Goal: Task Accomplishment & Management: Use online tool/utility

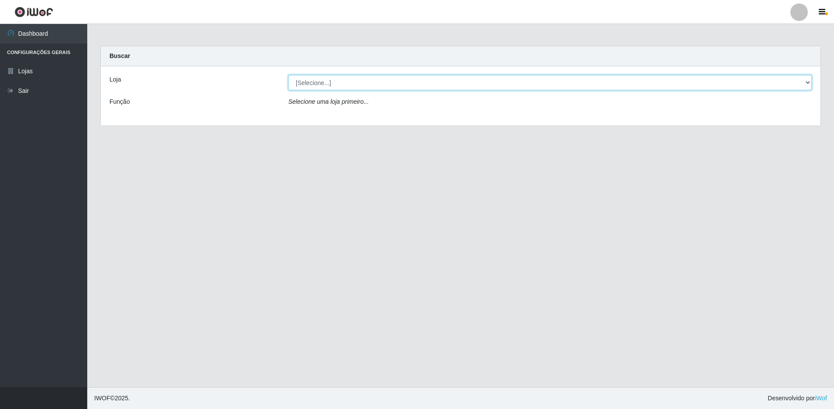
click at [409, 83] on select "[Selecione...] Extrabom - Loja 51 Gaivotas" at bounding box center [550, 82] width 524 height 15
select select "469"
click at [288, 75] on select "[Selecione...] Extrabom - Loja 51 Gaivotas" at bounding box center [550, 82] width 524 height 15
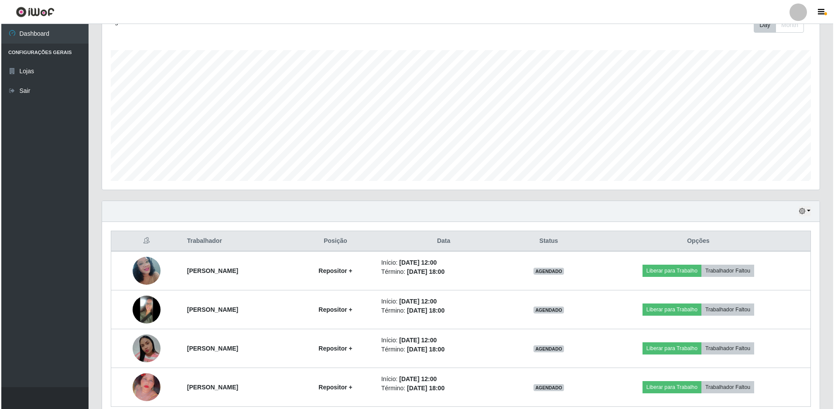
scroll to position [170, 0]
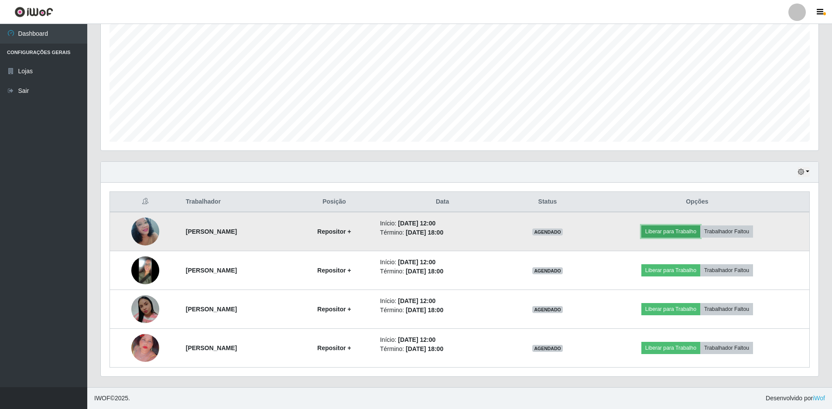
click at [671, 232] on button "Liberar para Trabalho" at bounding box center [671, 232] width 59 height 12
click at [679, 230] on button "Liberar para Trabalho" at bounding box center [671, 232] width 59 height 12
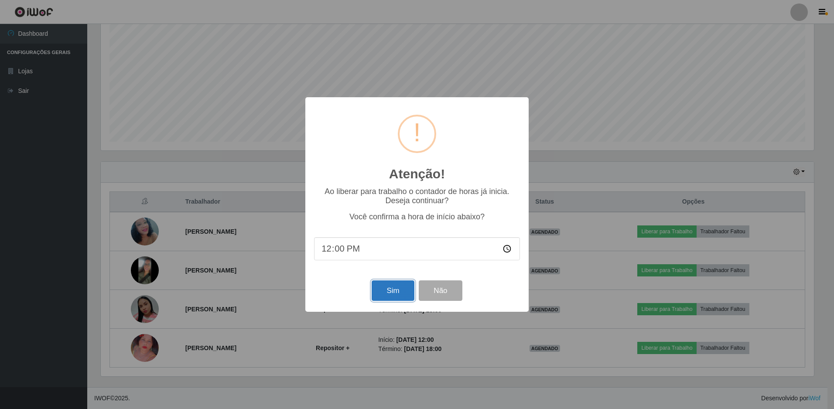
click at [387, 292] on button "Sim" at bounding box center [393, 291] width 42 height 21
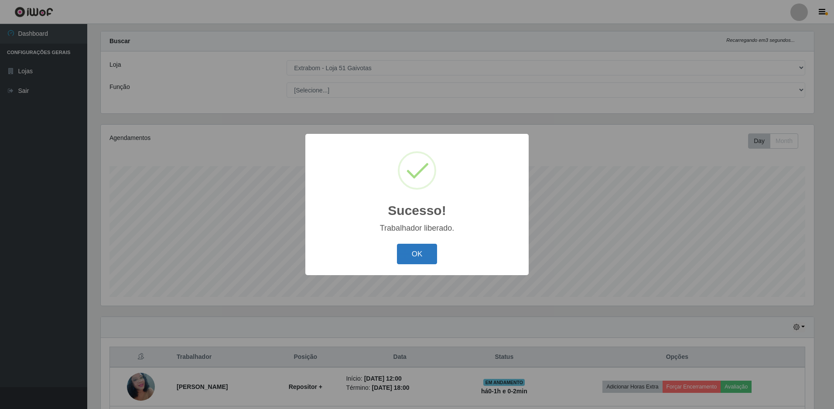
click at [415, 249] on button "OK" at bounding box center [417, 254] width 41 height 21
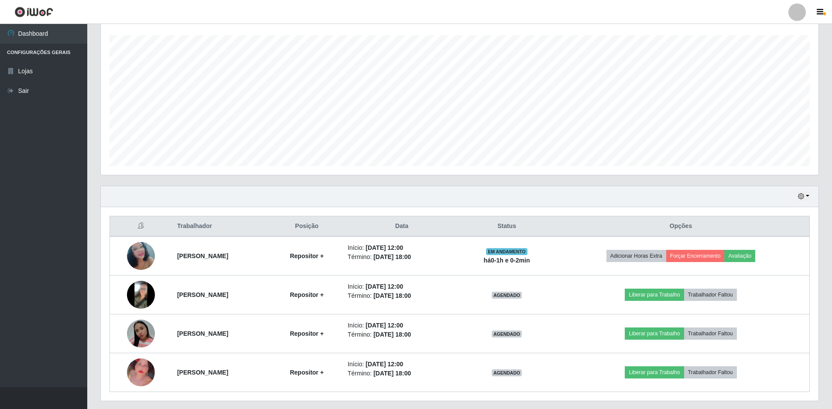
scroll to position [170, 0]
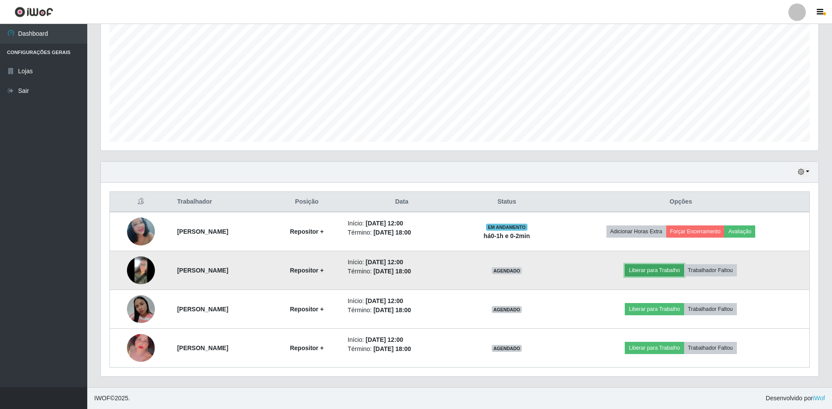
click at [662, 271] on button "Liberar para Trabalho" at bounding box center [654, 270] width 59 height 12
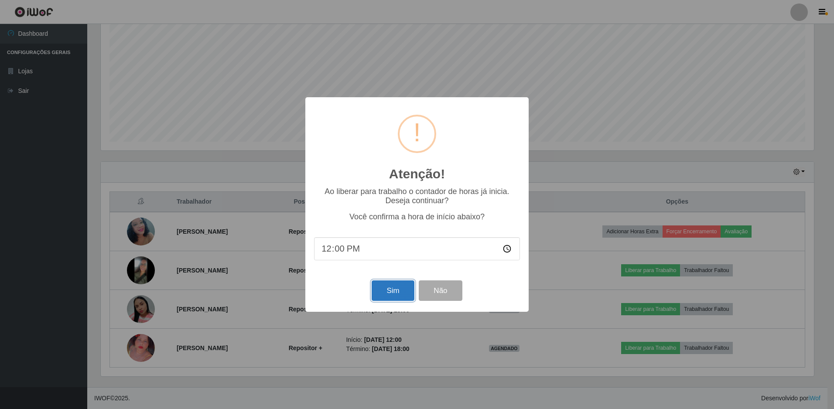
click at [398, 292] on button "Sim" at bounding box center [393, 291] width 42 height 21
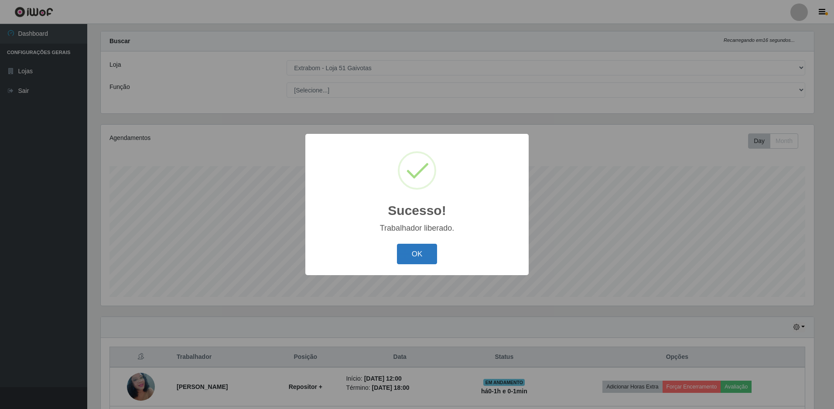
click at [410, 256] on button "OK" at bounding box center [417, 254] width 41 height 21
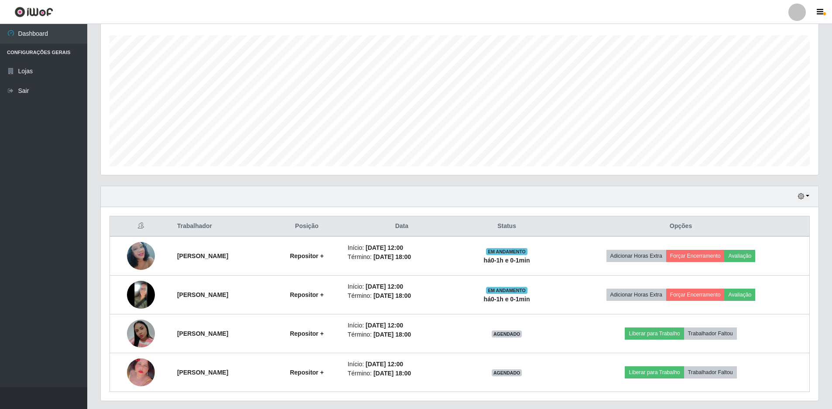
scroll to position [170, 0]
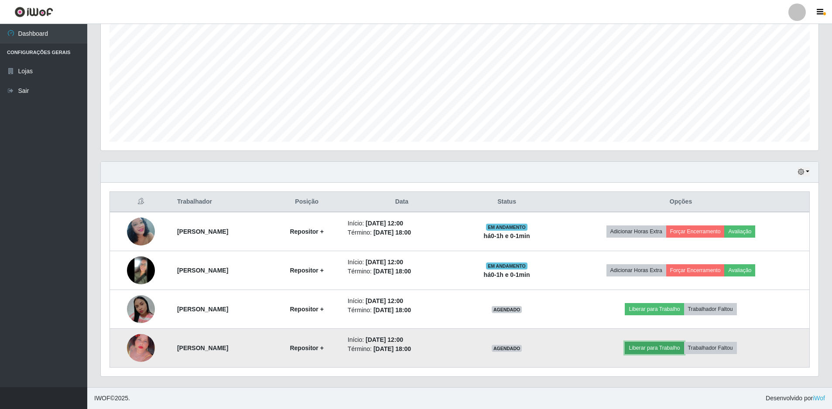
click at [656, 348] on button "Liberar para Trabalho" at bounding box center [654, 348] width 59 height 12
drag, startPoint x: 656, startPoint y: 348, endPoint x: 663, endPoint y: 349, distance: 7.9
click at [663, 349] on button "Liberar para Trabalho" at bounding box center [654, 348] width 59 height 12
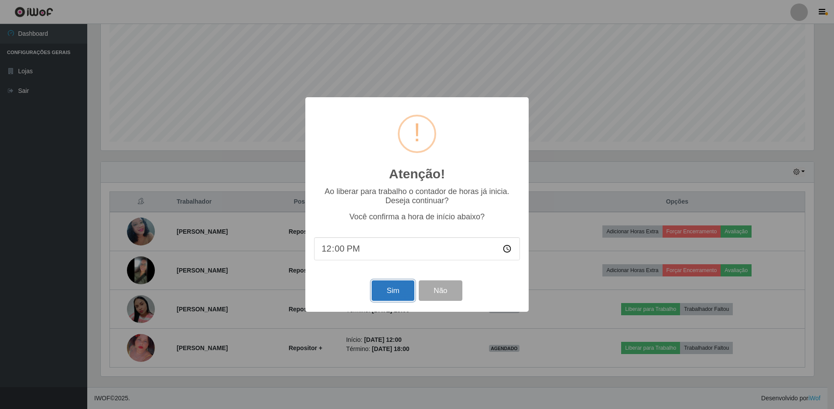
click at [386, 295] on button "Sim" at bounding box center [393, 291] width 42 height 21
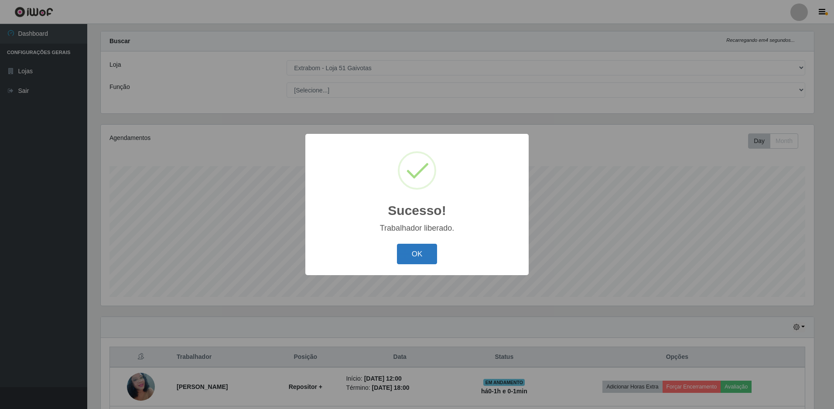
click at [412, 260] on button "OK" at bounding box center [417, 254] width 41 height 21
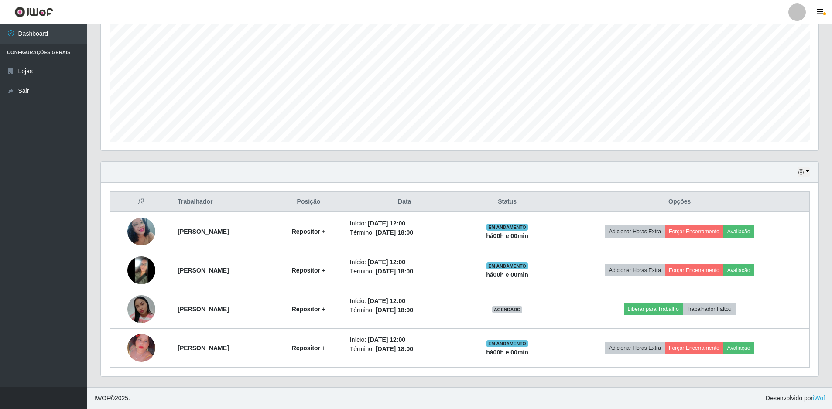
drag, startPoint x: 822, startPoint y: 0, endPoint x: 808, endPoint y: 5, distance: 14.4
click at [808, 5] on link at bounding box center [797, 11] width 26 height 17
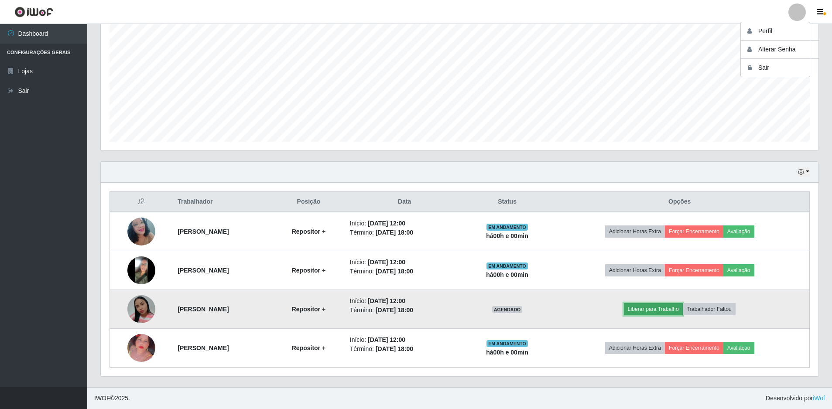
click at [671, 311] on button "Liberar para Trabalho" at bounding box center [653, 309] width 59 height 12
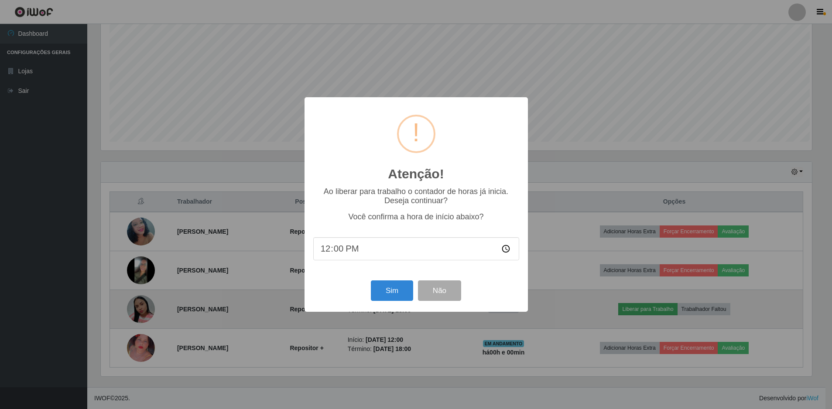
click at [671, 311] on div "Atenção! × Ao liberar para trabalho o contador de horas já inicia. Deseja conti…" at bounding box center [416, 204] width 832 height 409
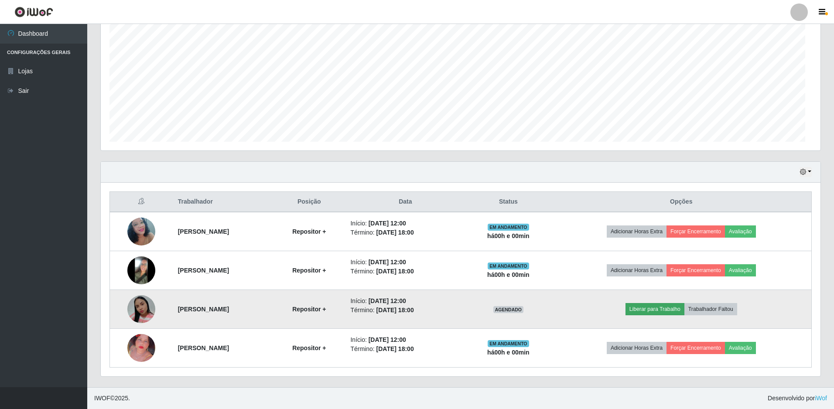
scroll to position [181, 718]
click at [665, 313] on button "Liberar para Trabalho" at bounding box center [653, 309] width 59 height 12
click at [657, 312] on button "Liberar para Trabalho" at bounding box center [653, 309] width 59 height 12
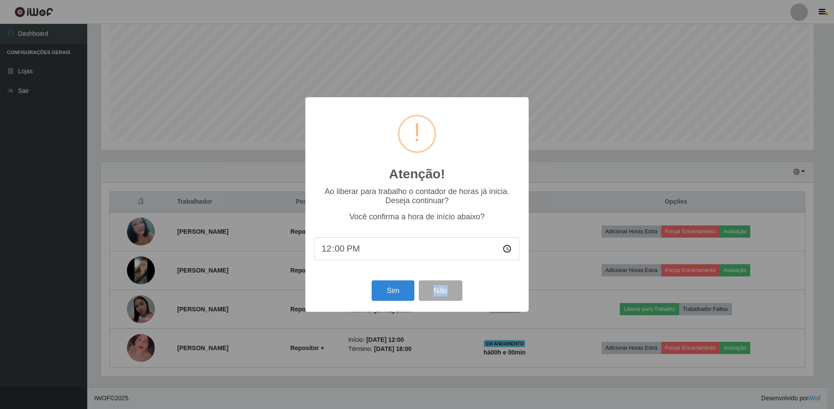
click at [657, 312] on div "Atenção! × Ao liberar para trabalho o contador de horas já inicia. Deseja conti…" at bounding box center [417, 204] width 834 height 409
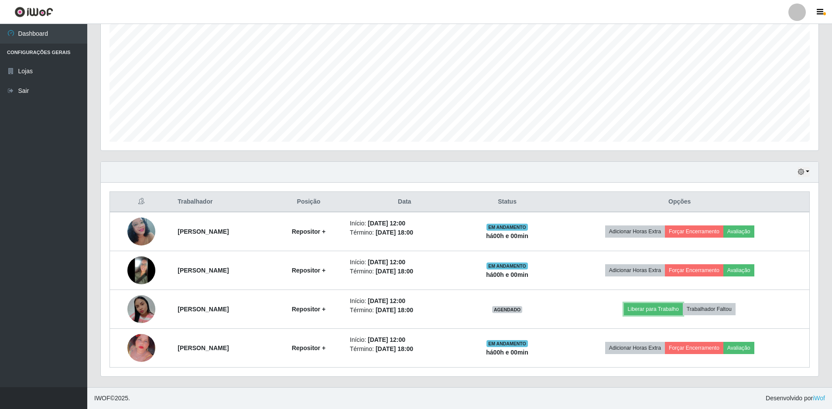
click at [657, 312] on button "Liberar para Trabalho" at bounding box center [653, 309] width 59 height 12
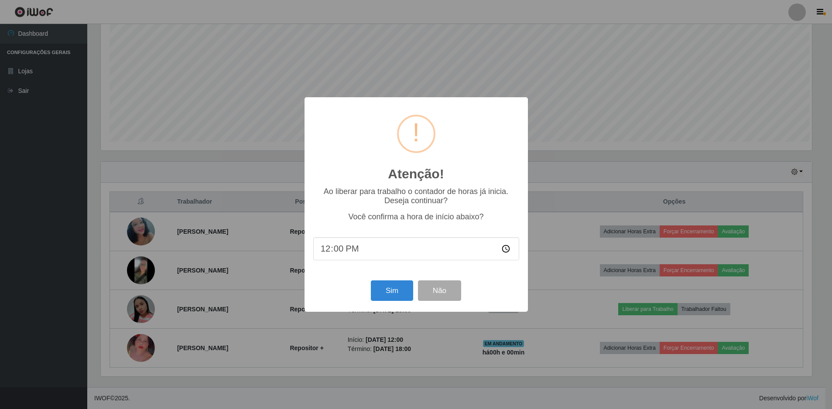
scroll to position [181, 714]
click at [408, 294] on button "Sim" at bounding box center [393, 291] width 42 height 21
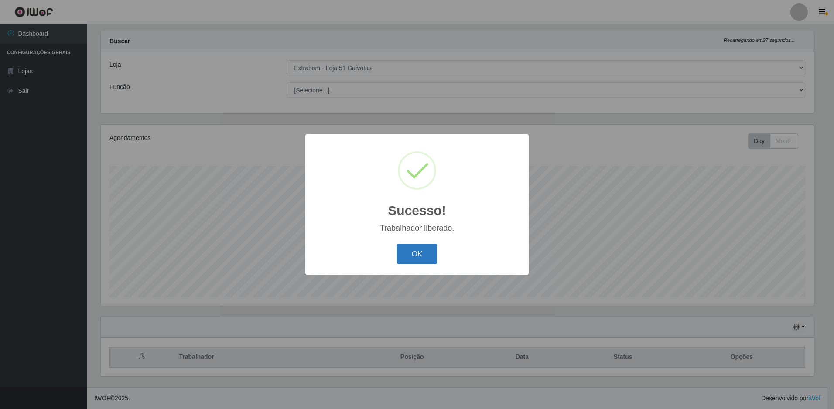
click at [419, 261] on button "OK" at bounding box center [417, 254] width 41 height 21
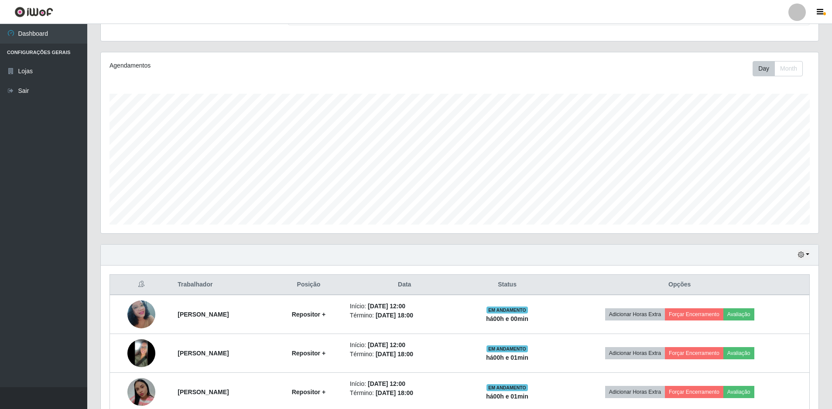
scroll to position [170, 0]
